Goal: Task Accomplishment & Management: Use online tool/utility

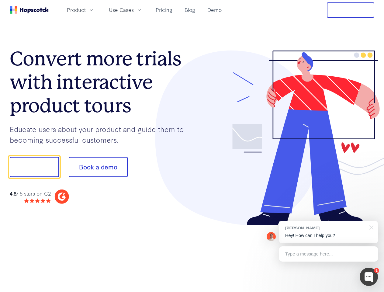
click at [192, 146] on div at bounding box center [283, 138] width 183 height 175
click at [86, 10] on span "Product" at bounding box center [76, 10] width 19 height 8
click at [134, 10] on span "Use Cases" at bounding box center [121, 10] width 25 height 8
click at [351, 10] on button "Free Trial" at bounding box center [350, 9] width 47 height 15
click at [34, 167] on button "Show me!" at bounding box center [34, 167] width 49 height 20
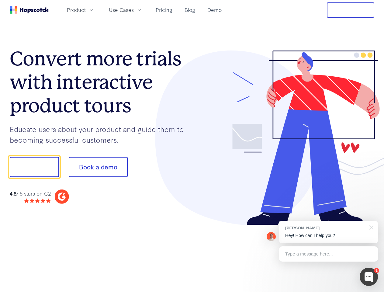
click at [98, 167] on button "Book a demo" at bounding box center [98, 167] width 59 height 20
click at [369, 277] on div at bounding box center [369, 277] width 18 height 18
click at [329, 232] on div "[PERSON_NAME] Hey! How can I help you?" at bounding box center [328, 232] width 99 height 23
click at [371, 227] on div at bounding box center [370, 227] width 15 height 12
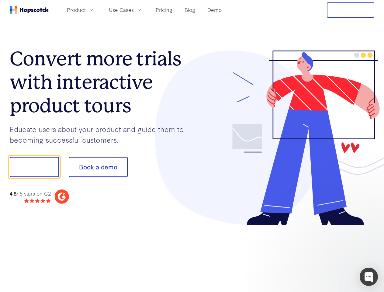
click at [329, 254] on div at bounding box center [321, 166] width 114 height 203
